Goal: Task Accomplishment & Management: Manage account settings

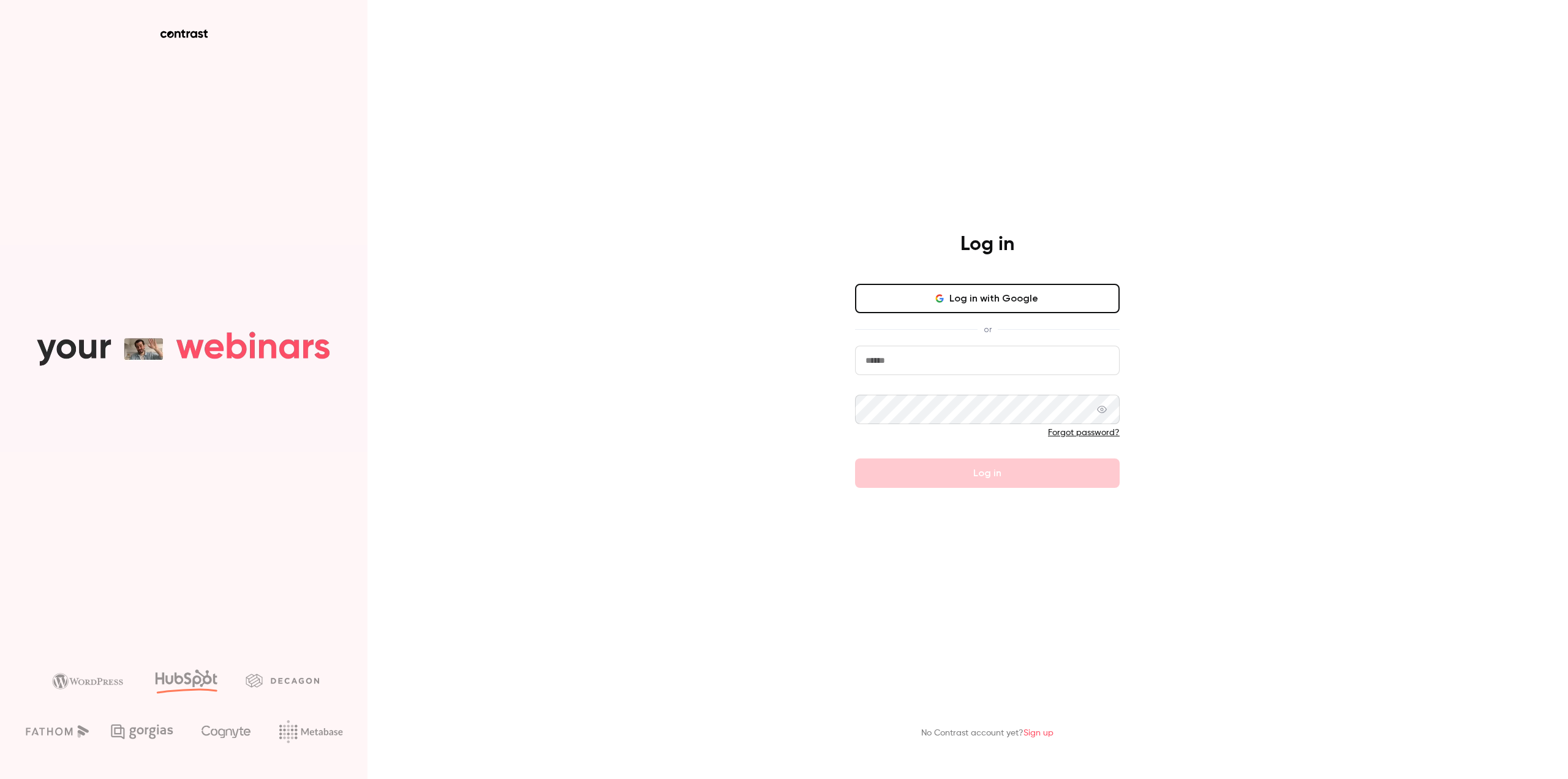
click at [1000, 297] on button "Log in with Google" at bounding box center [987, 298] width 265 height 29
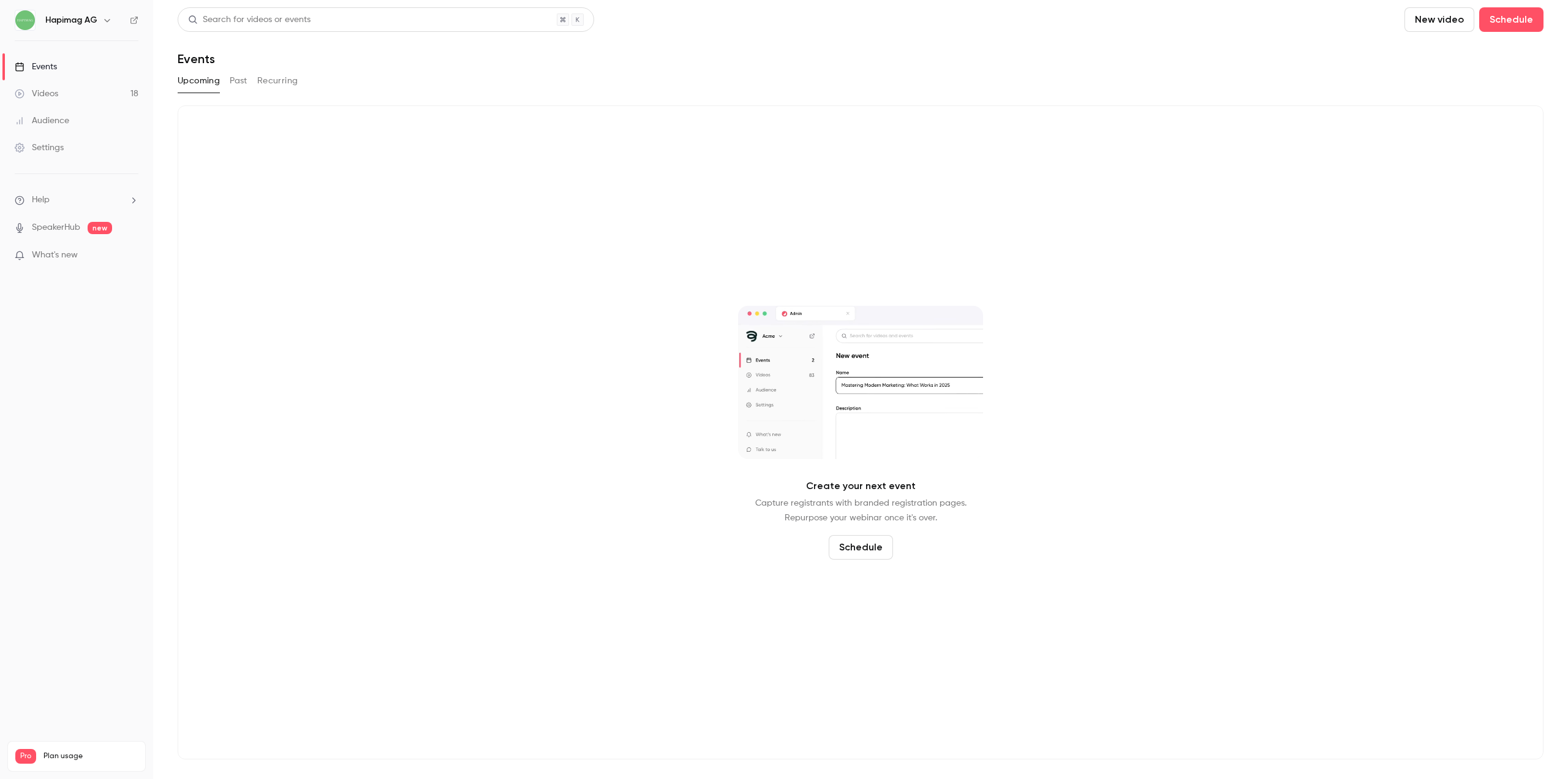
click at [55, 149] on div "Settings" at bounding box center [39, 148] width 49 height 13
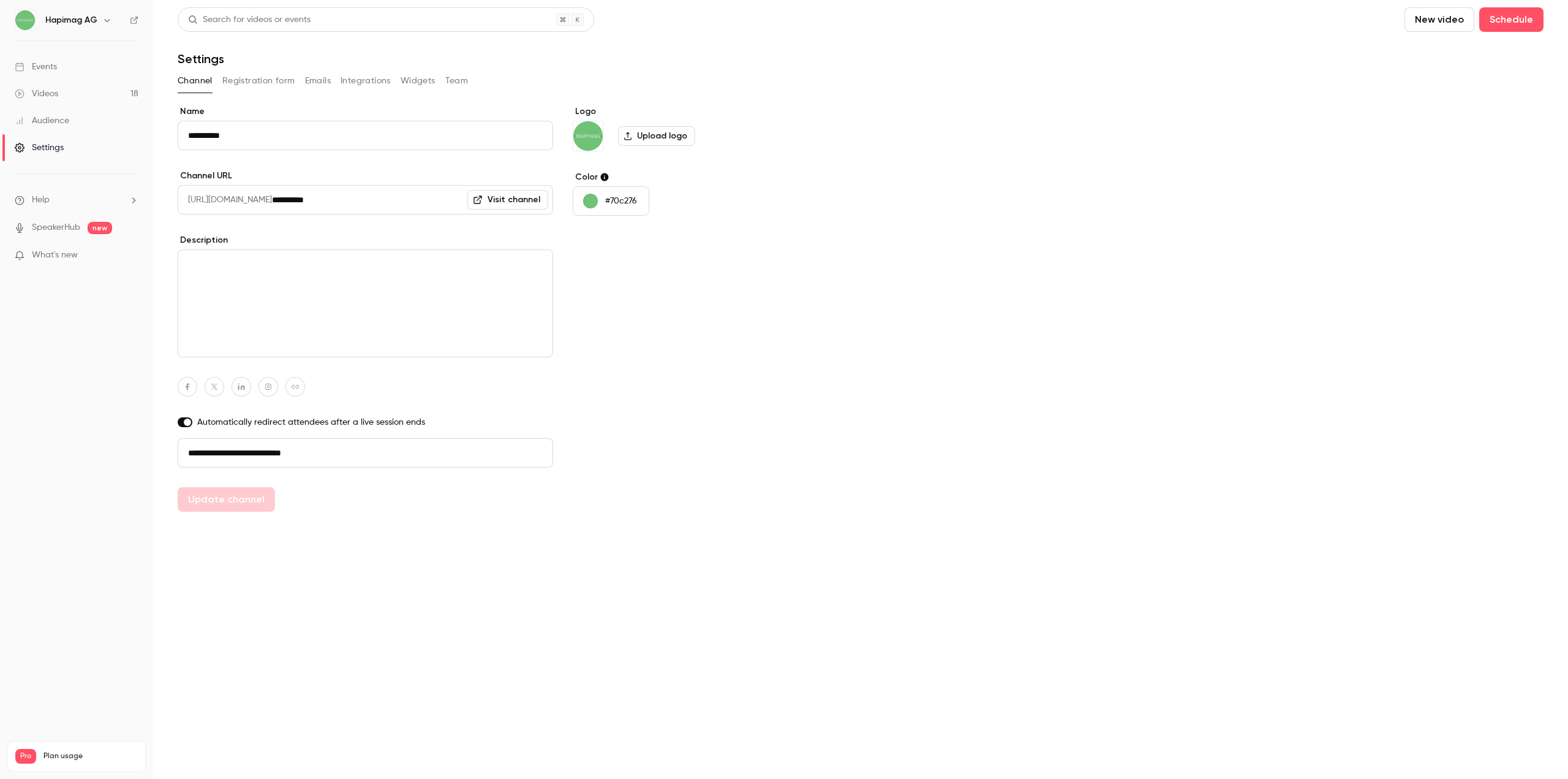
click at [446, 80] on button "Team" at bounding box center [456, 80] width 23 height 19
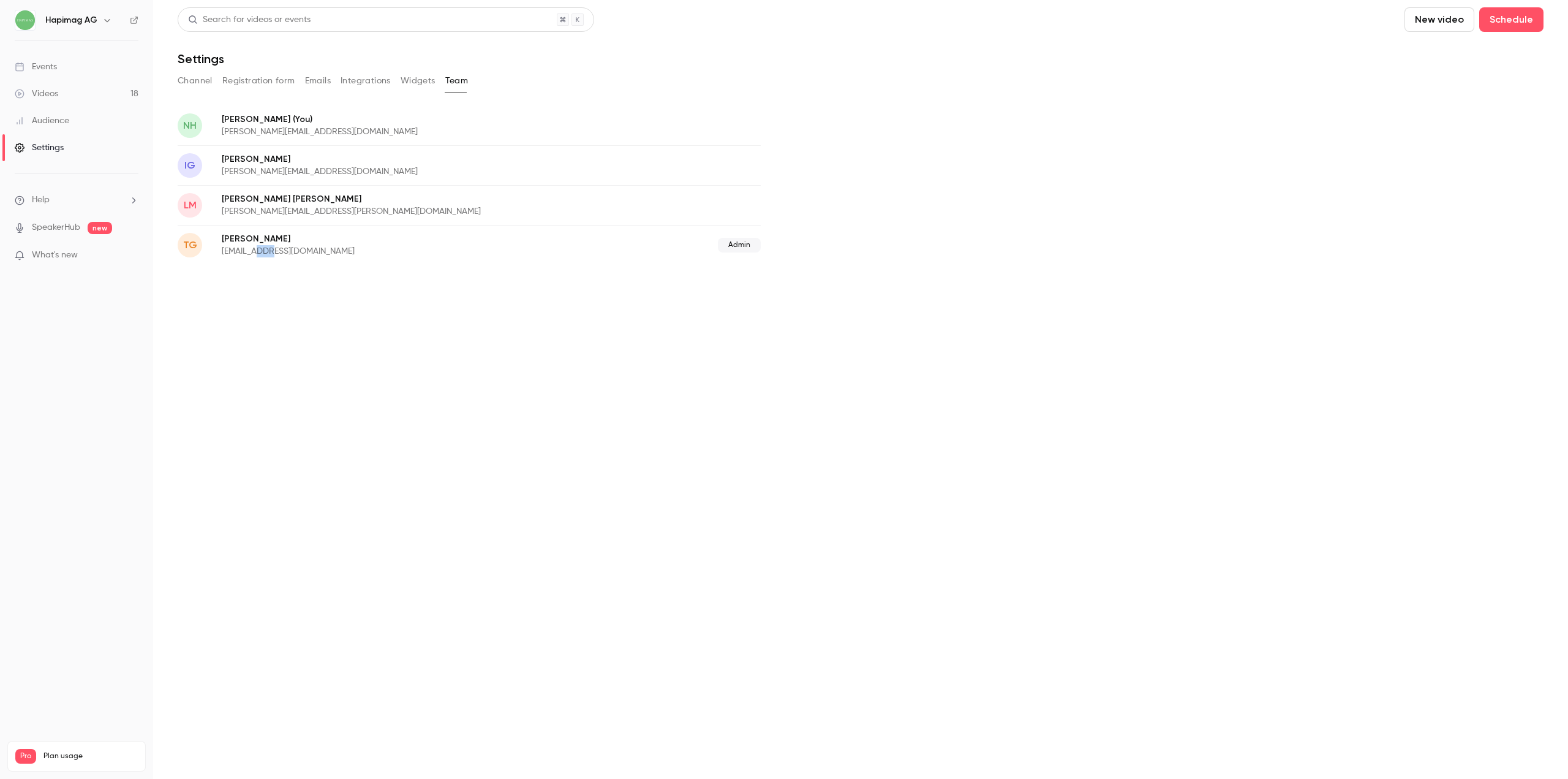
drag, startPoint x: 250, startPoint y: 263, endPoint x: 263, endPoint y: 266, distance: 13.3
click at [263, 266] on main "Search for videos or events New video Schedule Settings Channel Registration fo…" at bounding box center [861, 390] width 1415 height 779
click at [155, 287] on main "Search for videos or events New video Schedule Settings Channel Registration fo…" at bounding box center [861, 390] width 1415 height 779
drag, startPoint x: 719, startPoint y: 245, endPoint x: 754, endPoint y: 245, distance: 35.0
click at [754, 245] on span "Admin" at bounding box center [739, 245] width 43 height 14
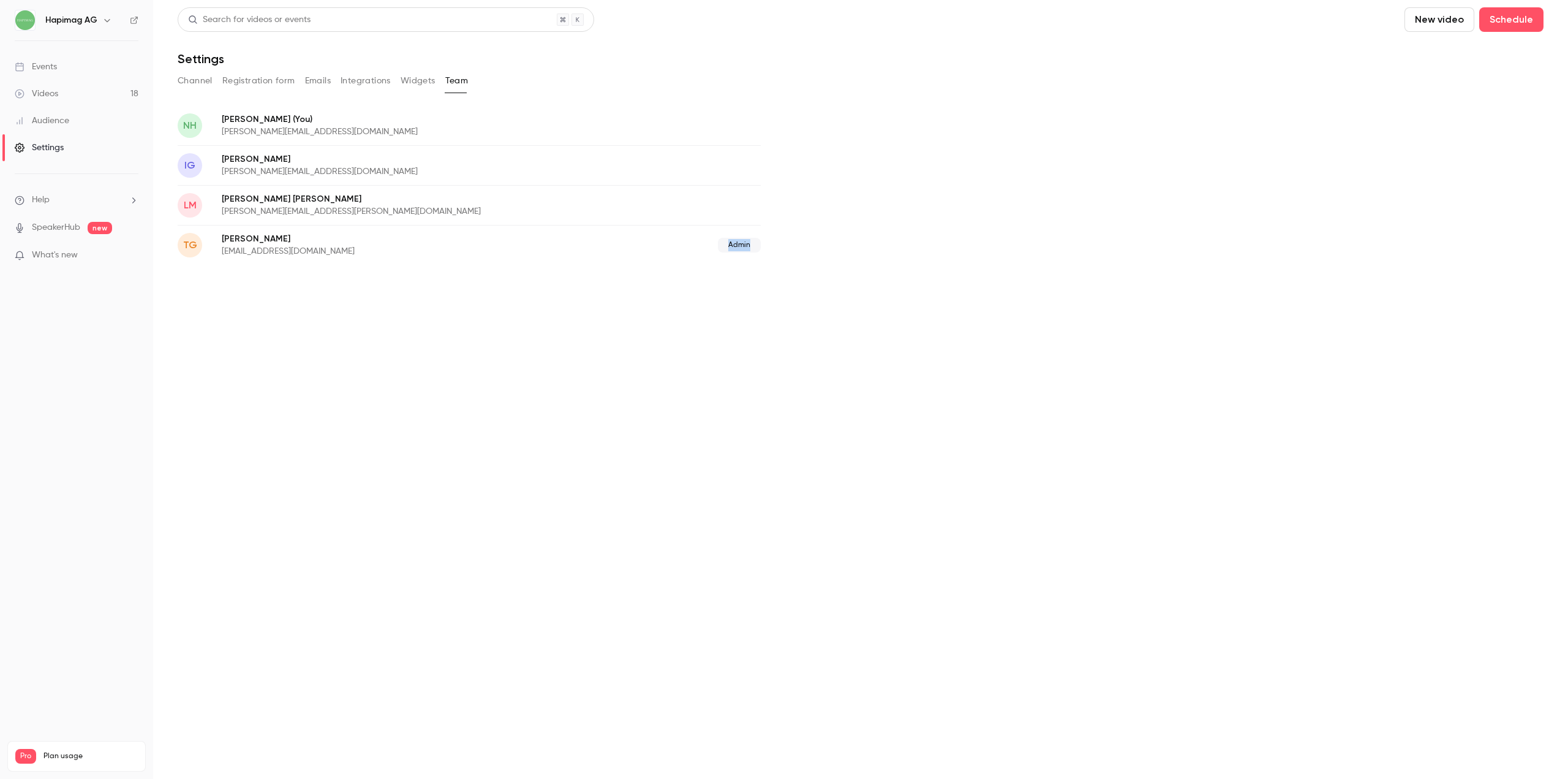
click at [754, 245] on span "Admin" at bounding box center [739, 245] width 43 height 14
